Goal: Task Accomplishment & Management: Manage account settings

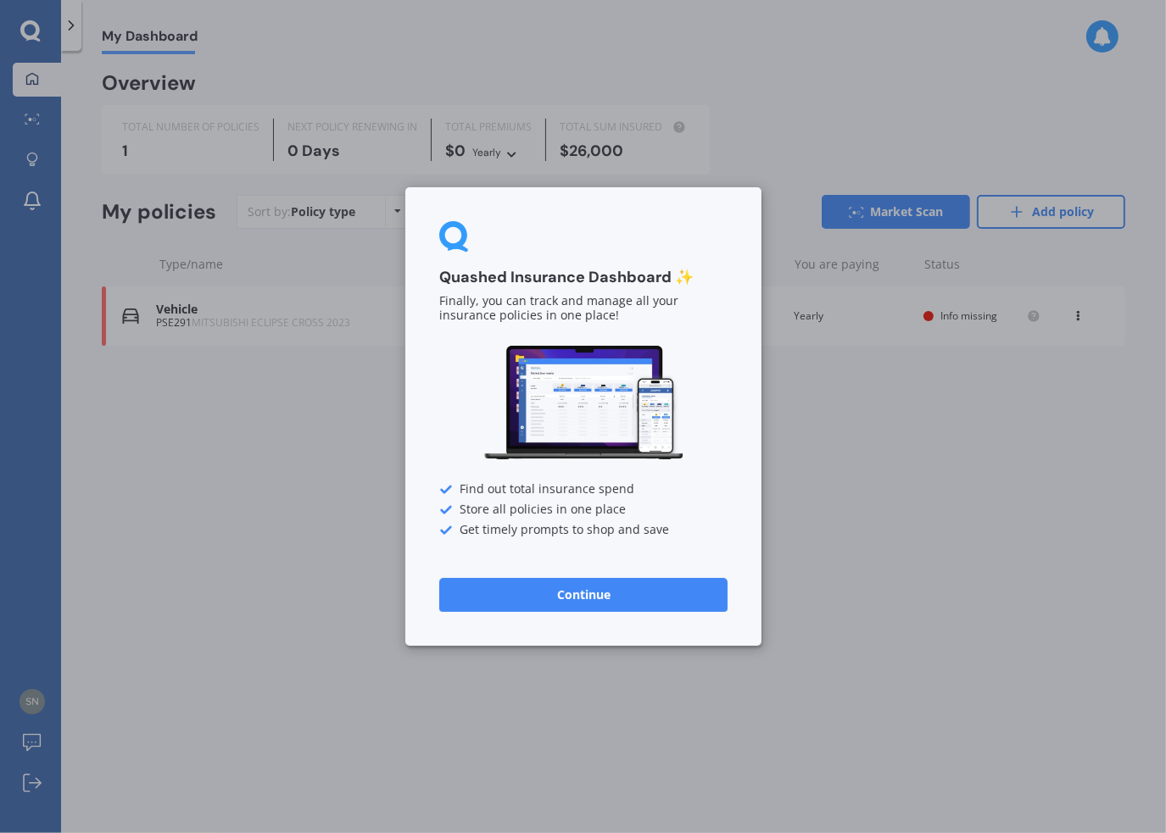
click at [610, 598] on button "Continue" at bounding box center [583, 595] width 288 height 34
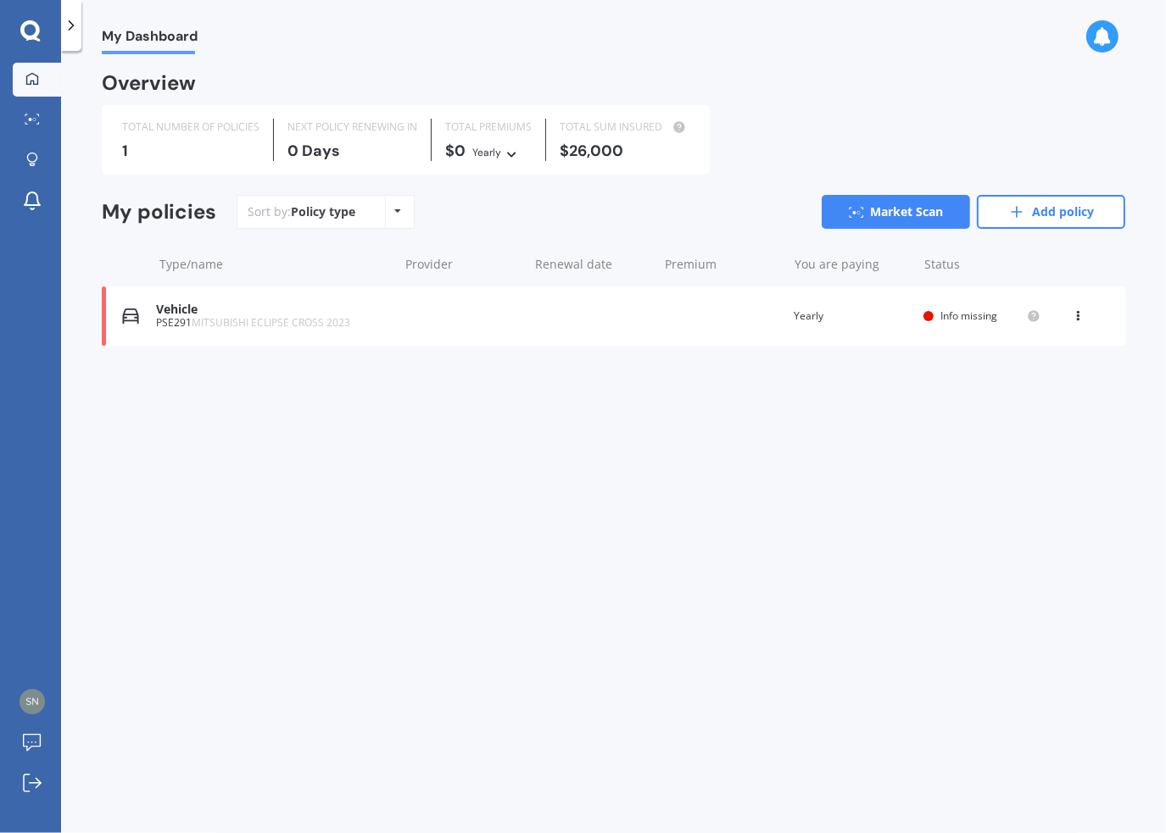
click at [145, 121] on div "TOTAL NUMBER OF POLICIES" at bounding box center [190, 127] width 137 height 17
click at [231, 145] on div "1" at bounding box center [190, 150] width 137 height 17
click at [360, 333] on div "Vehicle PSE291 MITSUBISHI ECLIPSE CROSS 2023 Renewal date Premium You are payin…" at bounding box center [613, 316] width 1023 height 59
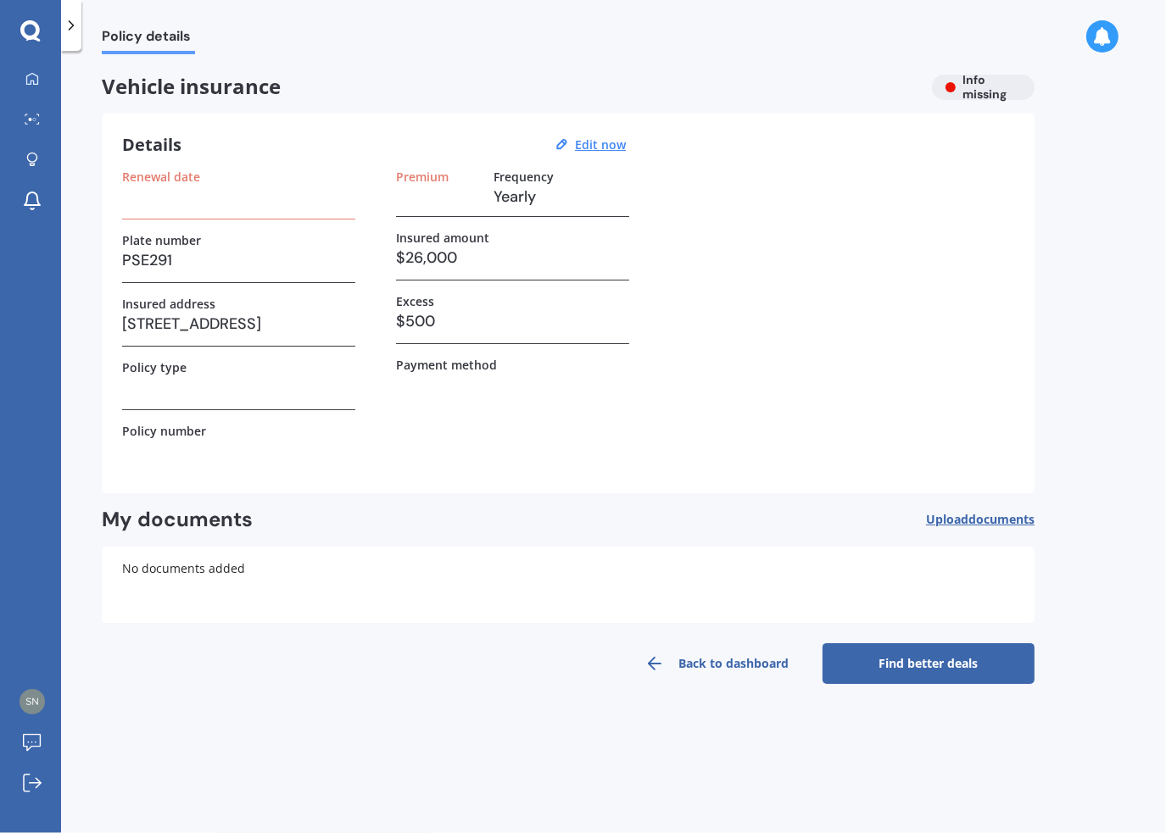
click at [47, 35] on div at bounding box center [30, 31] width 61 height 22
click at [23, 29] on icon at bounding box center [29, 29] width 19 height 19
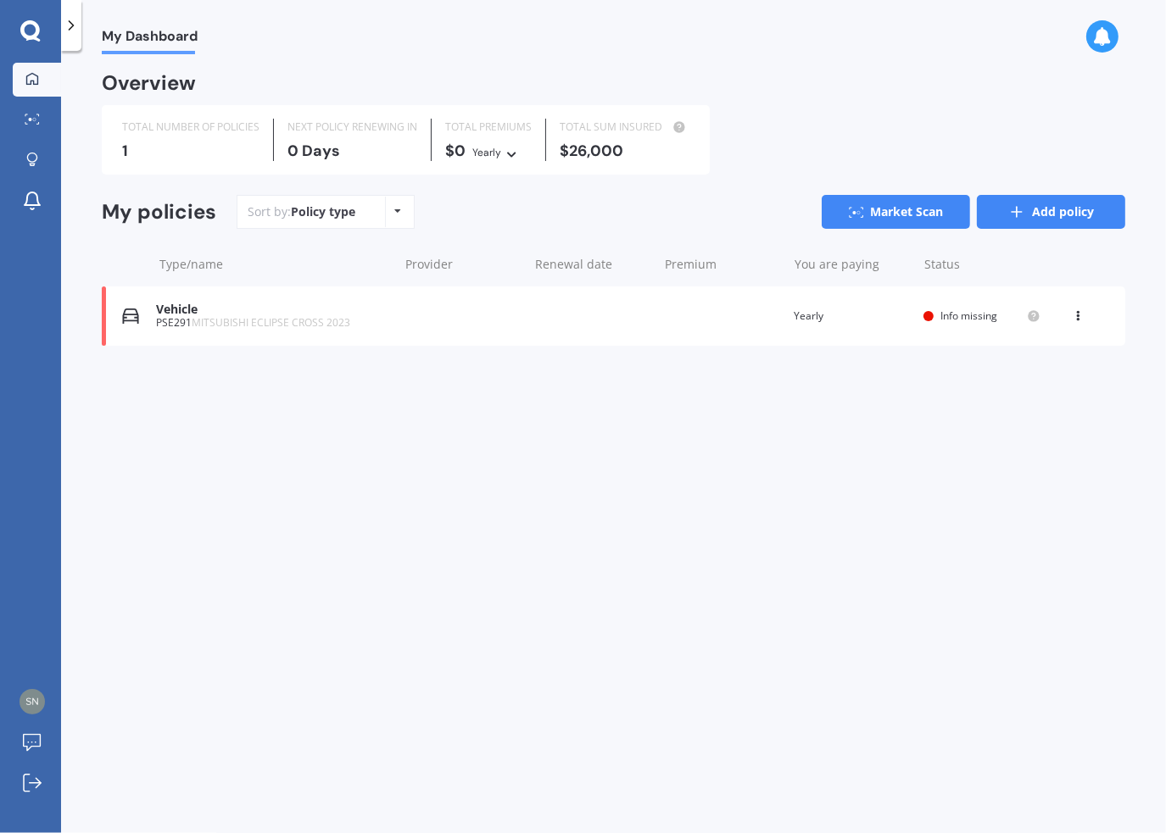
click at [1084, 219] on link "Add policy" at bounding box center [1051, 212] width 148 height 34
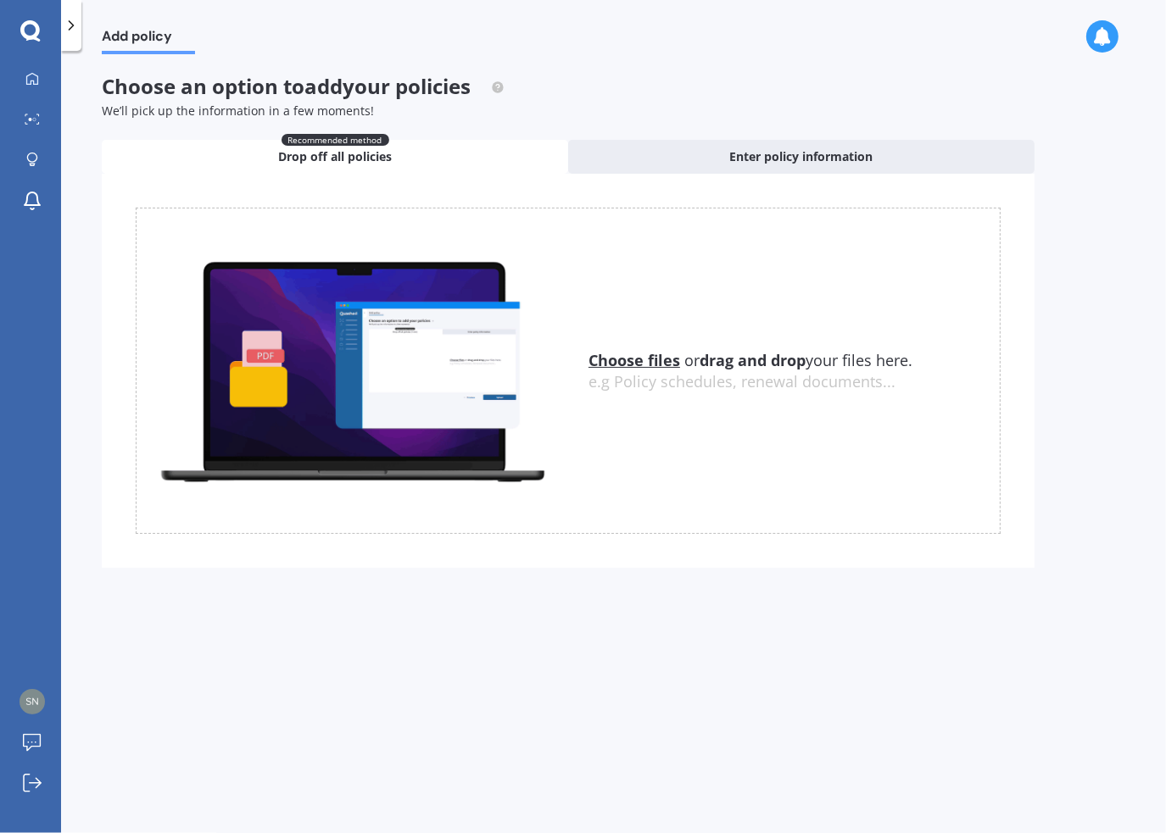
click at [363, 153] on span "Drop off all policies" at bounding box center [335, 156] width 114 height 17
click at [838, 158] on span "Enter policy information" at bounding box center [801, 156] width 143 height 17
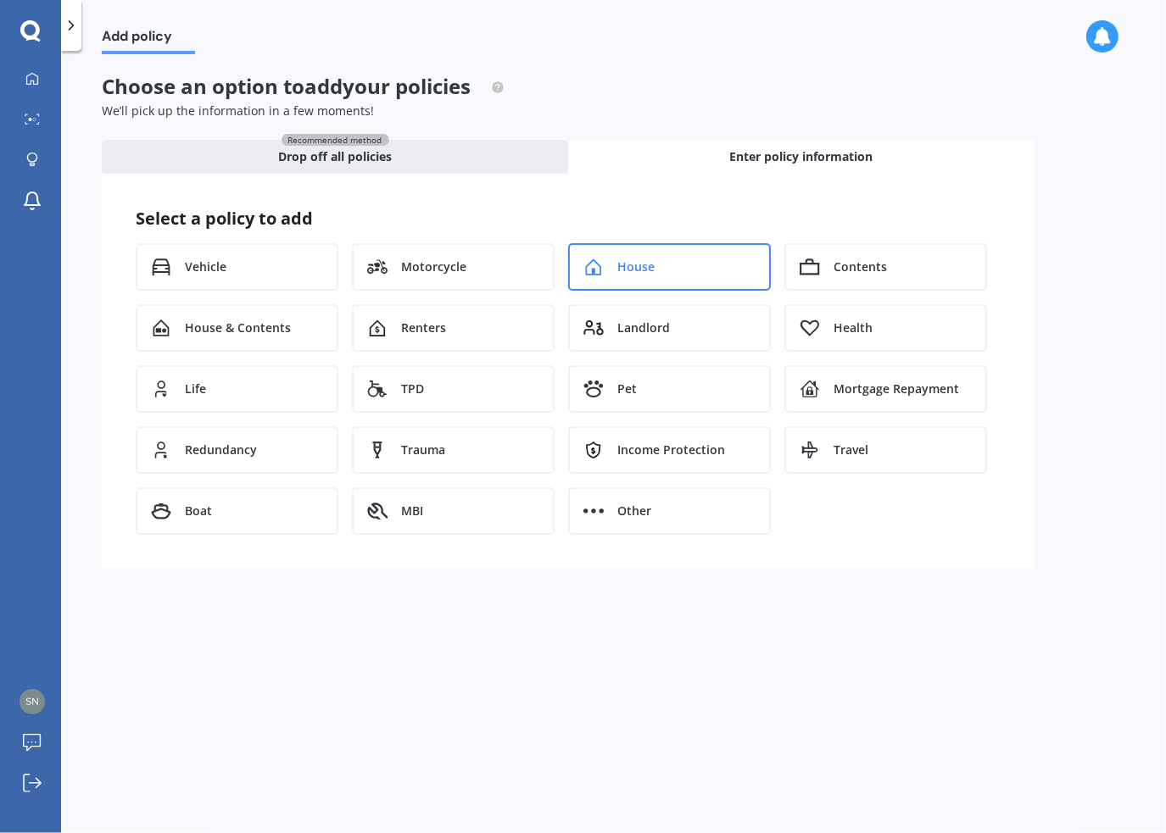
click at [605, 274] on div "House" at bounding box center [669, 266] width 203 height 47
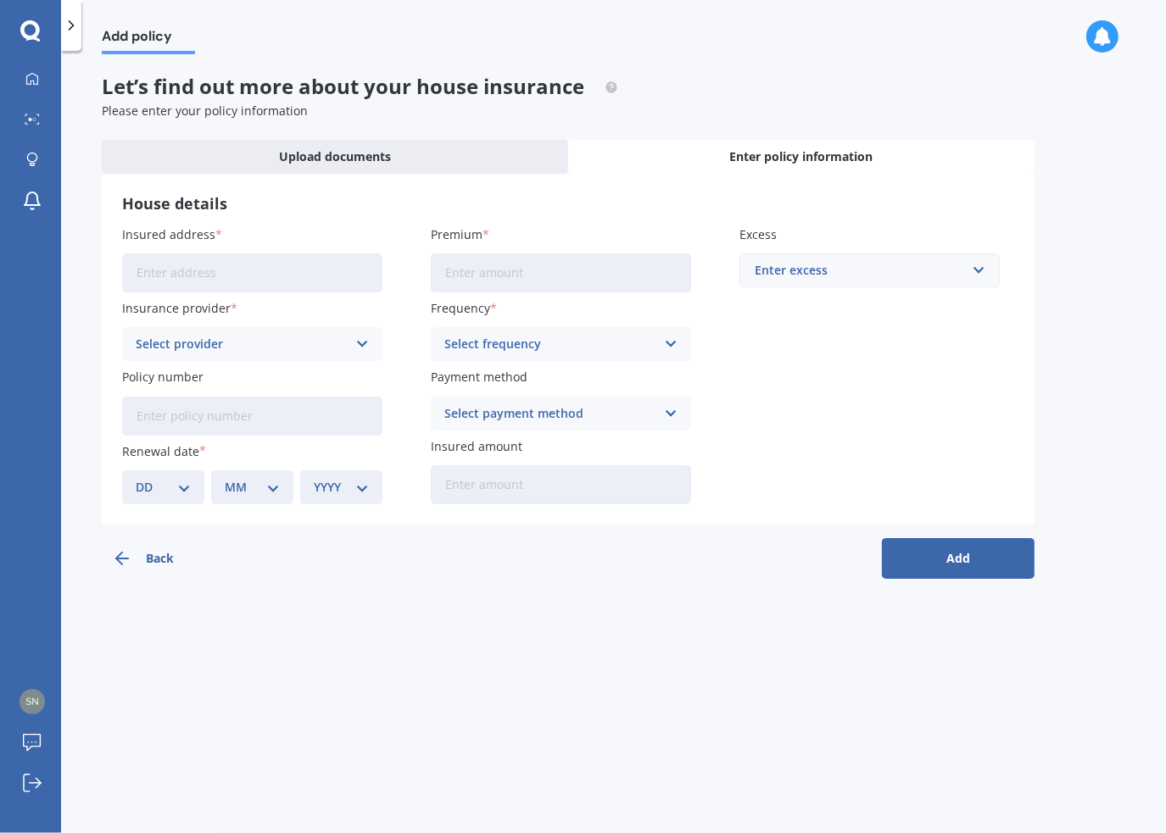
click at [241, 257] on input "Insured address" at bounding box center [252, 272] width 260 height 39
